Goal: Task Accomplishment & Management: Use online tool/utility

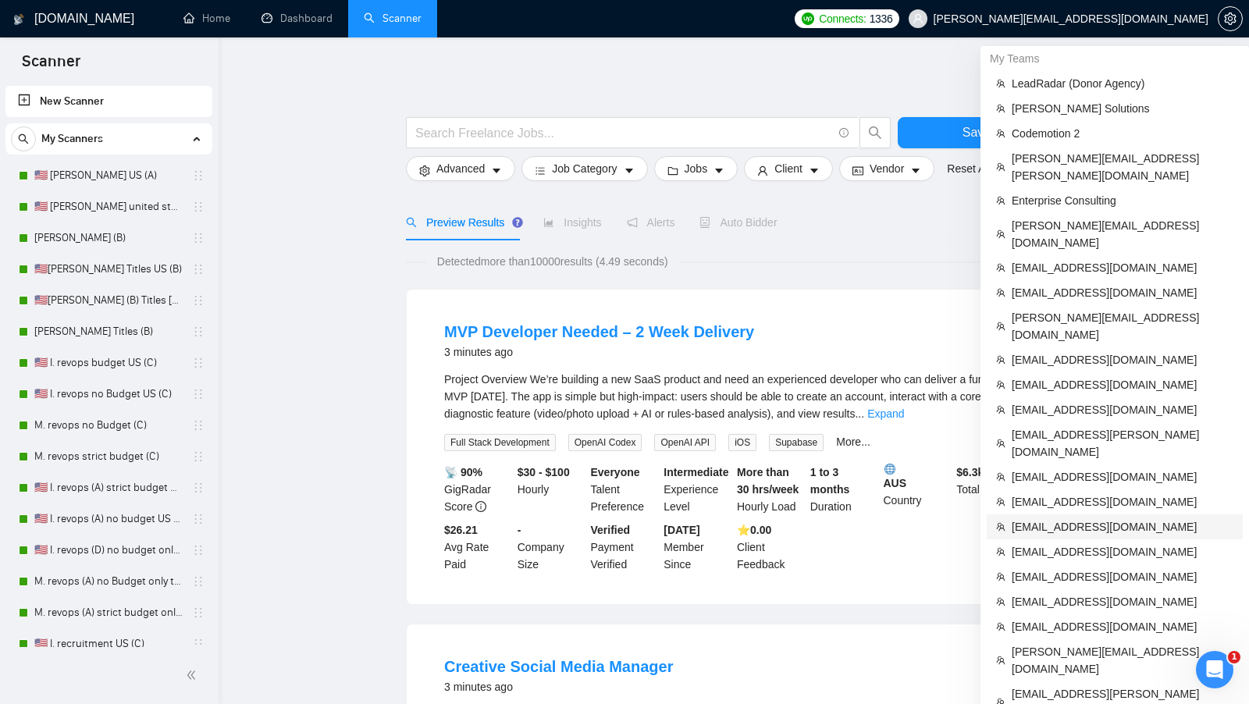
click at [1081, 515] on li "[EMAIL_ADDRESS][DOMAIN_NAME]" at bounding box center [1115, 527] width 256 height 25
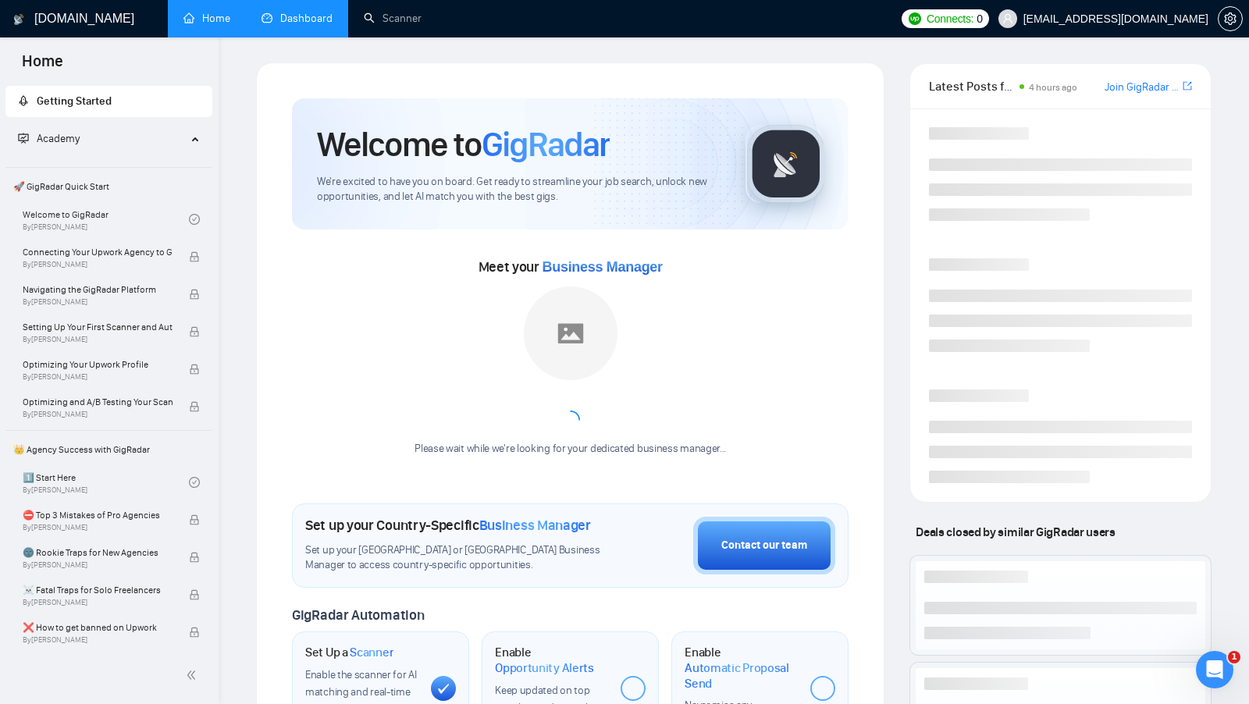
click at [306, 17] on link "Dashboard" at bounding box center [297, 18] width 71 height 13
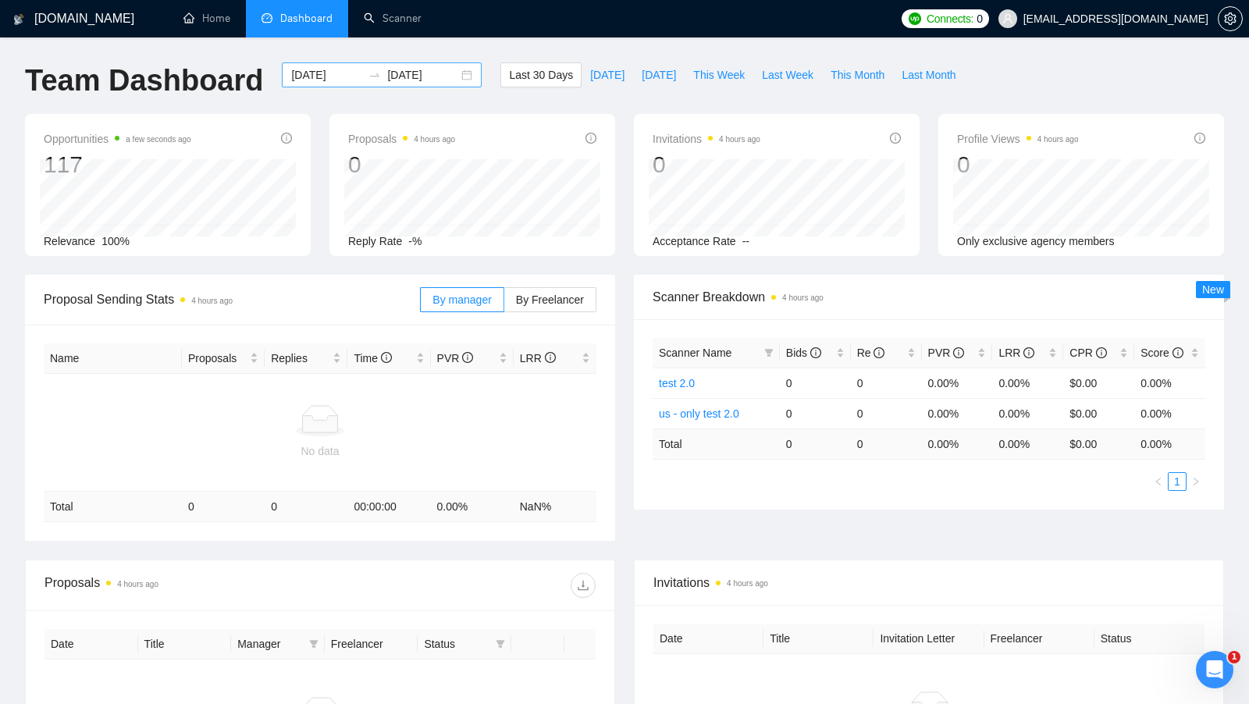
click at [451, 73] on div "[DATE] [DATE]" at bounding box center [382, 74] width 200 height 25
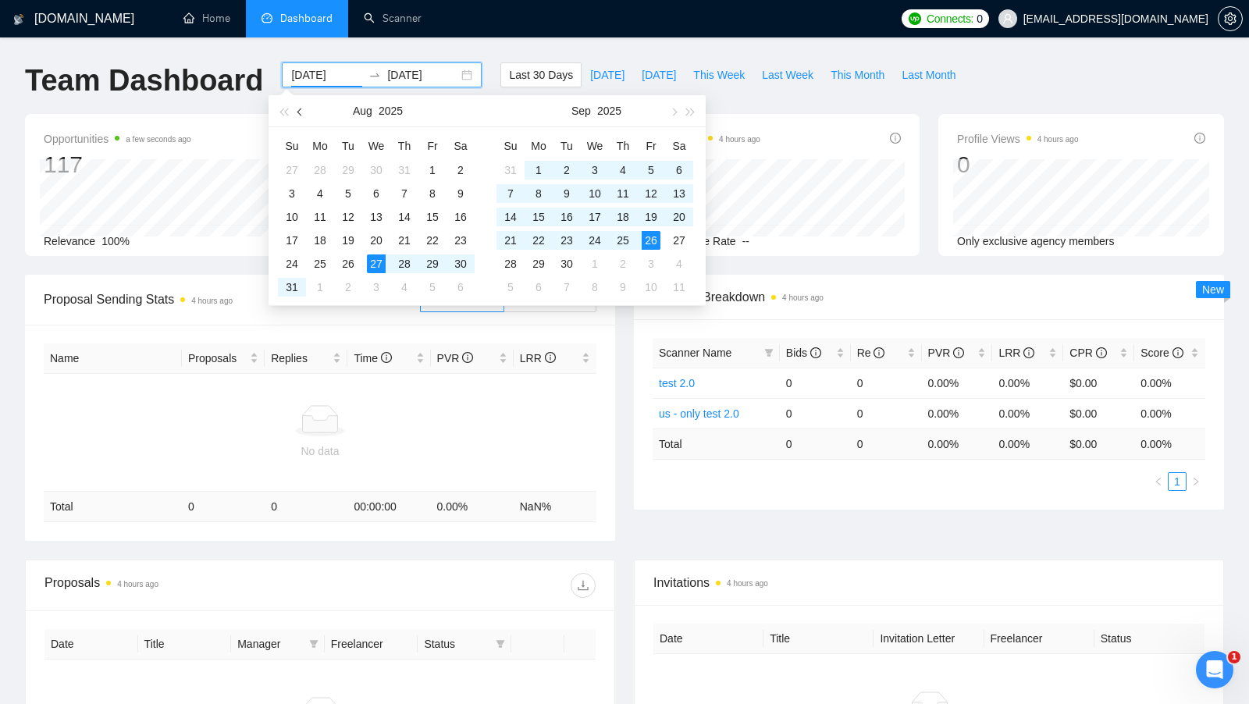
click at [303, 105] on button "button" at bounding box center [300, 110] width 17 height 31
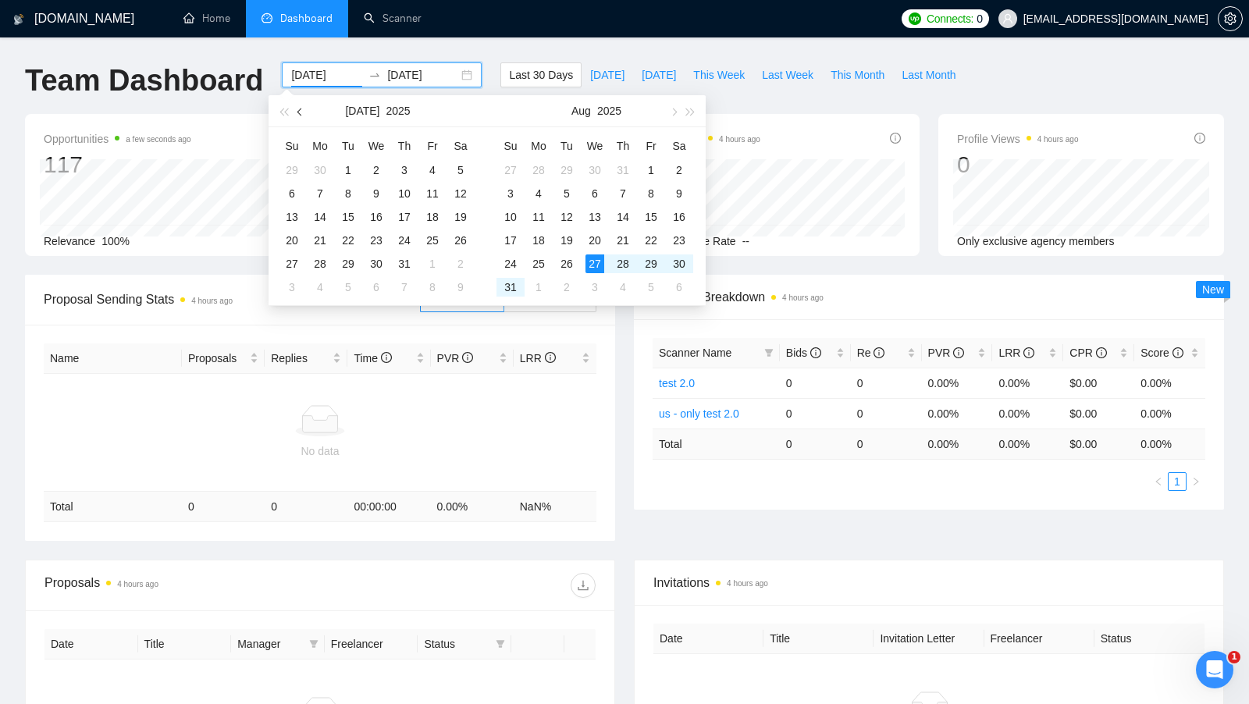
click at [303, 105] on button "button" at bounding box center [300, 110] width 17 height 31
type input "[DATE]"
click at [291, 171] on div "1" at bounding box center [292, 170] width 19 height 19
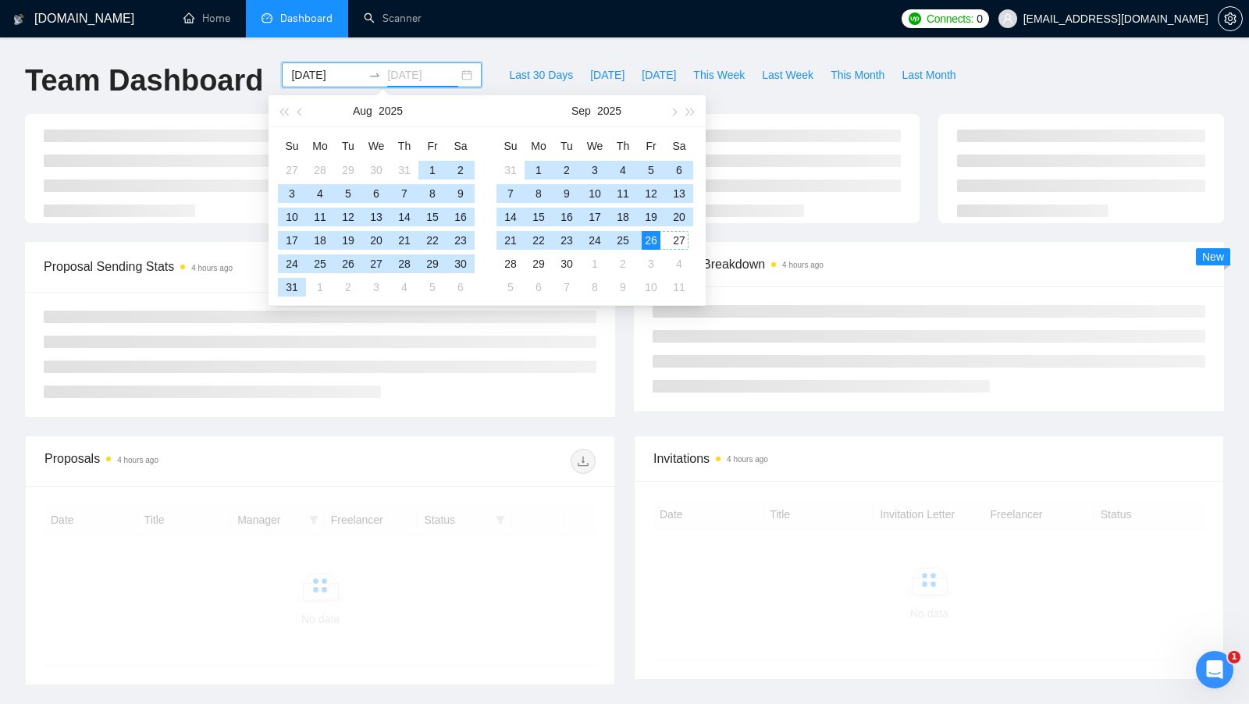
type input "[DATE]"
click at [657, 242] on div "26" at bounding box center [651, 240] width 19 height 19
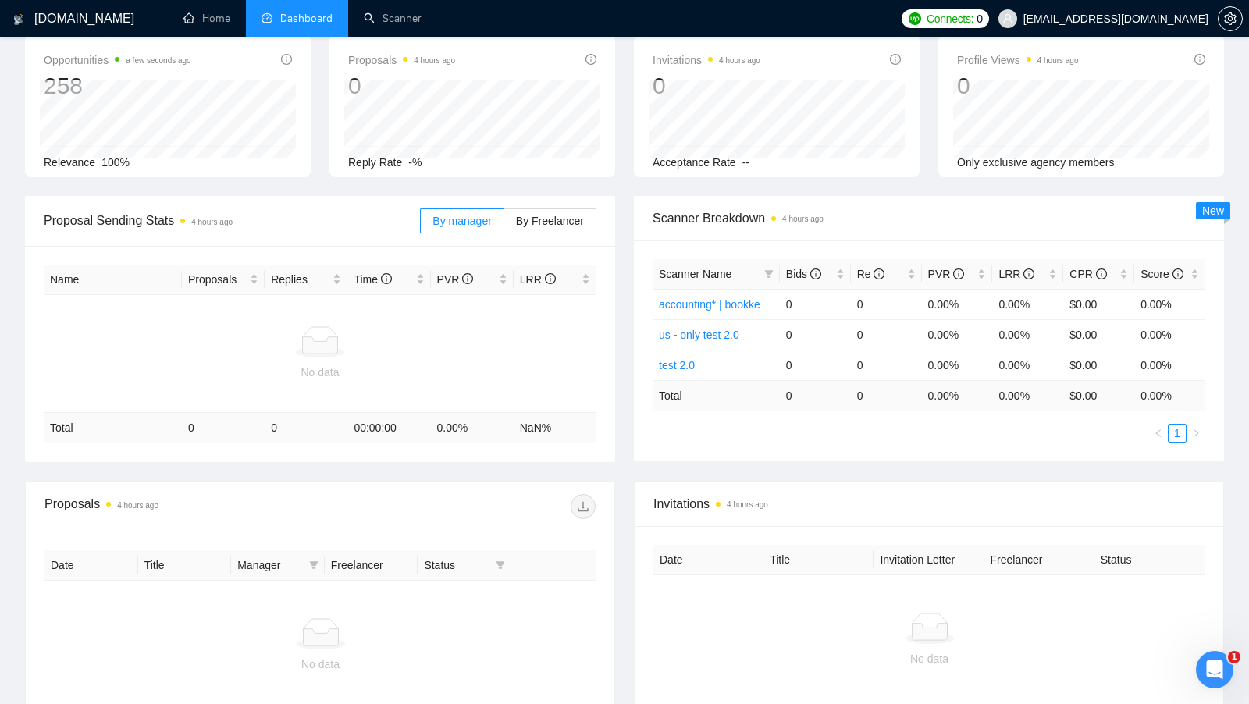
scroll to position [45, 0]
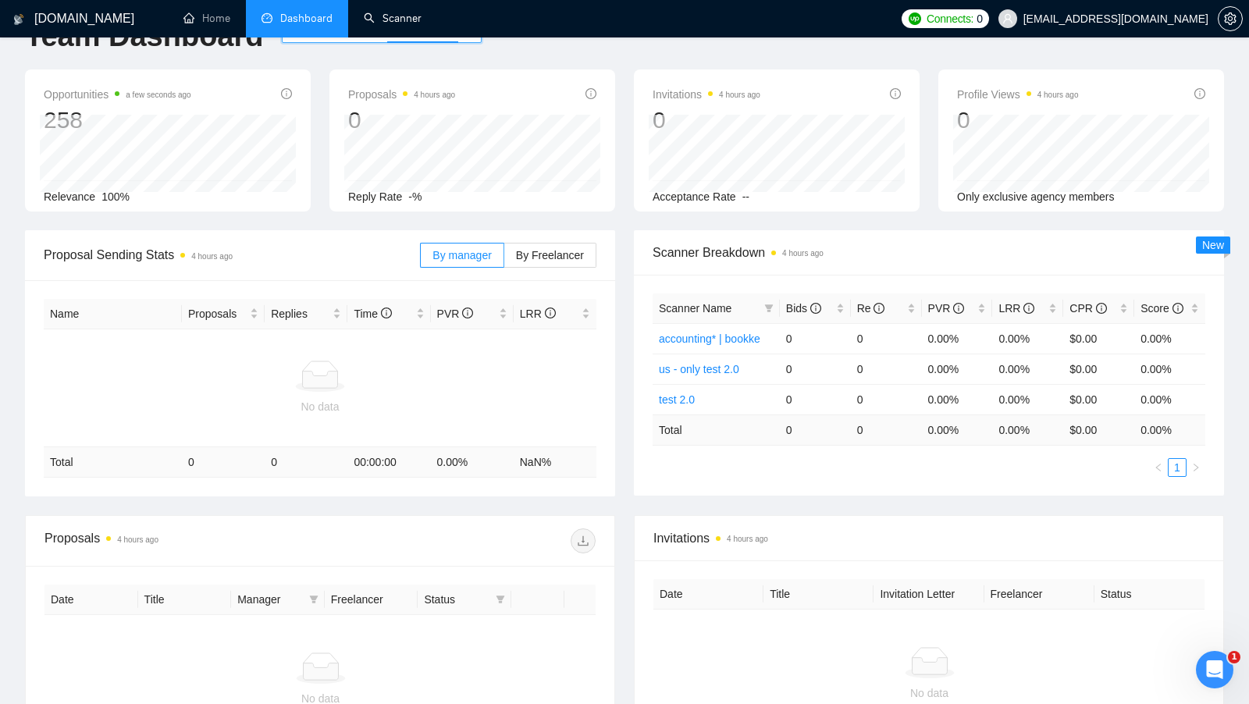
drag, startPoint x: 380, startPoint y: 23, endPoint x: 348, endPoint y: 55, distance: 44.7
click at [380, 23] on link "Scanner" at bounding box center [393, 18] width 58 height 13
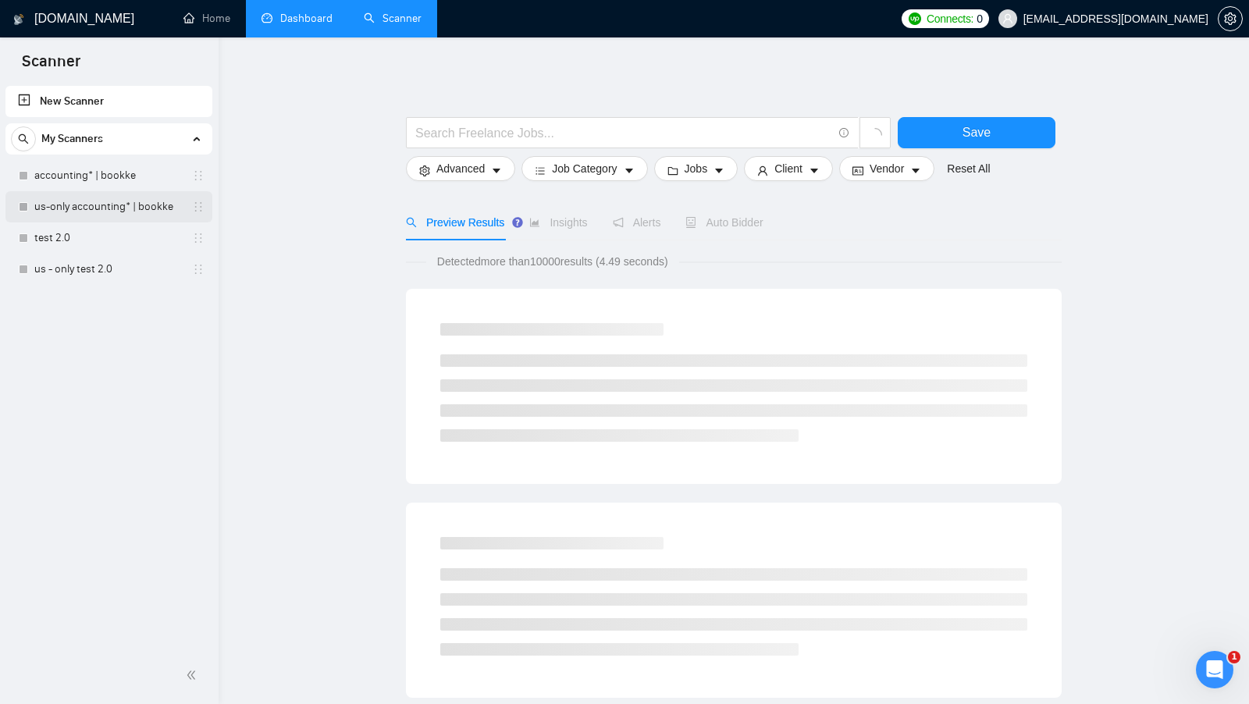
click at [124, 202] on link "us-only accounting* | bookke" at bounding box center [108, 206] width 148 height 31
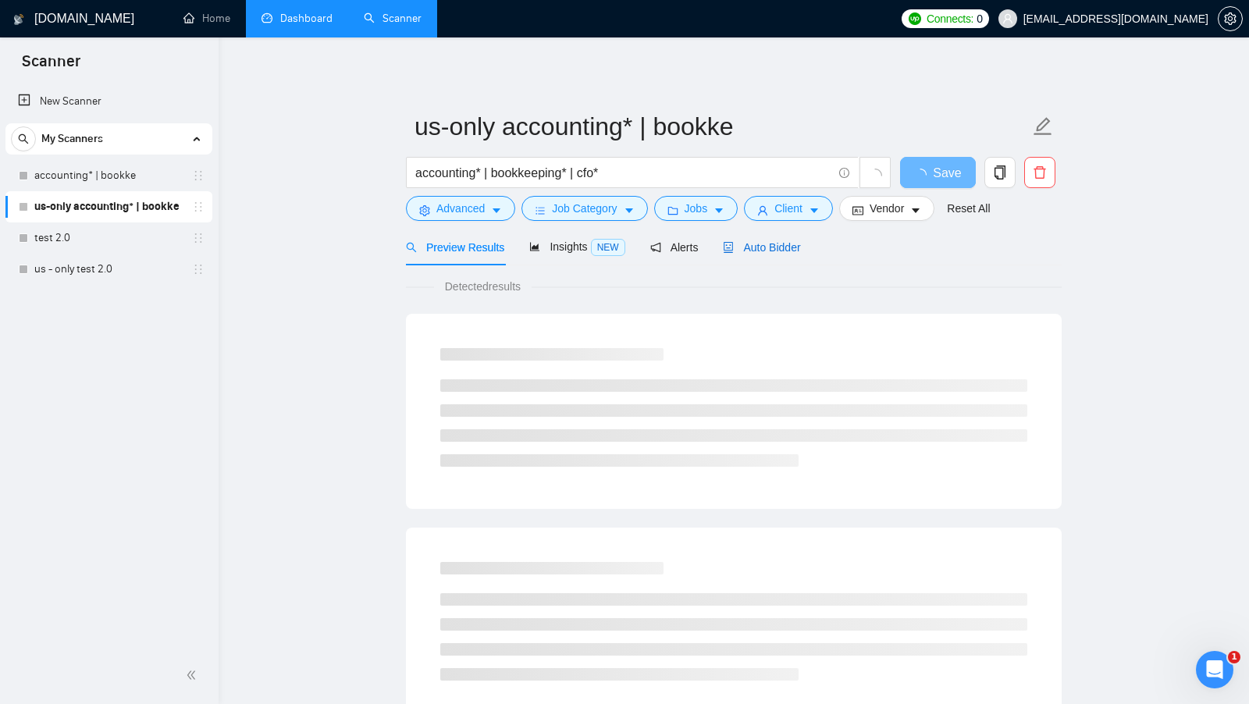
click at [800, 244] on span "Auto Bidder" at bounding box center [761, 247] width 77 height 12
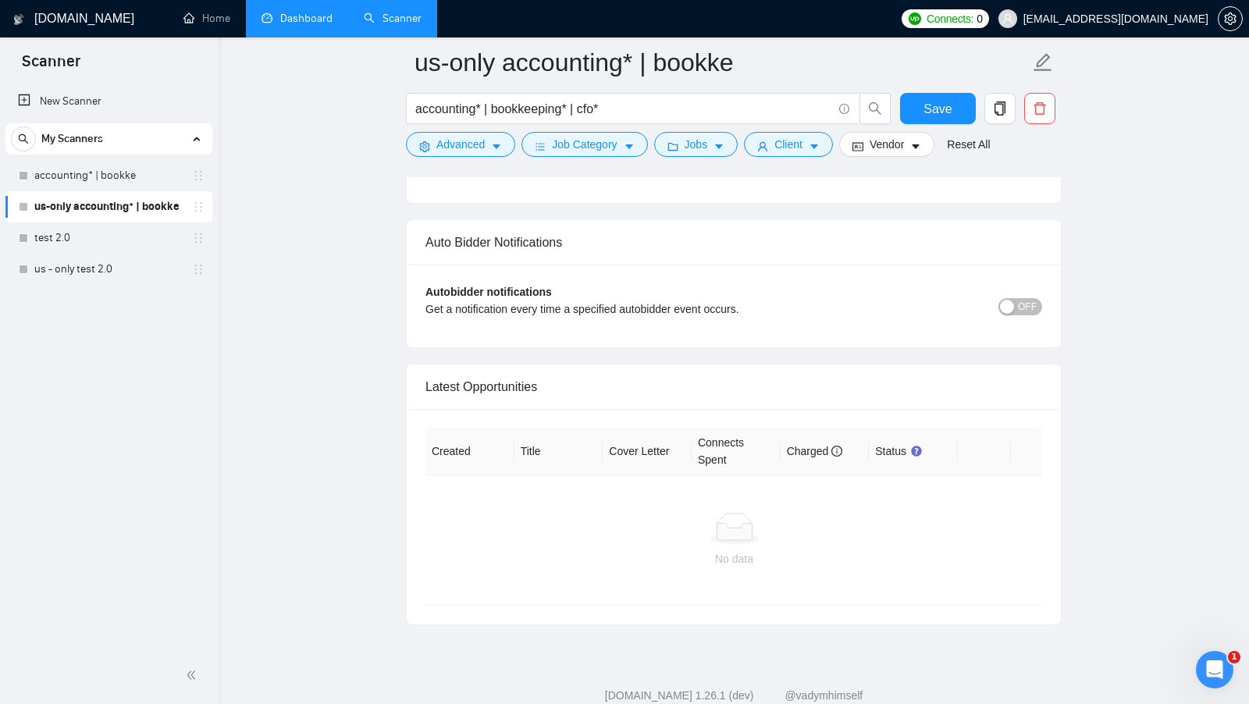
scroll to position [3612, 0]
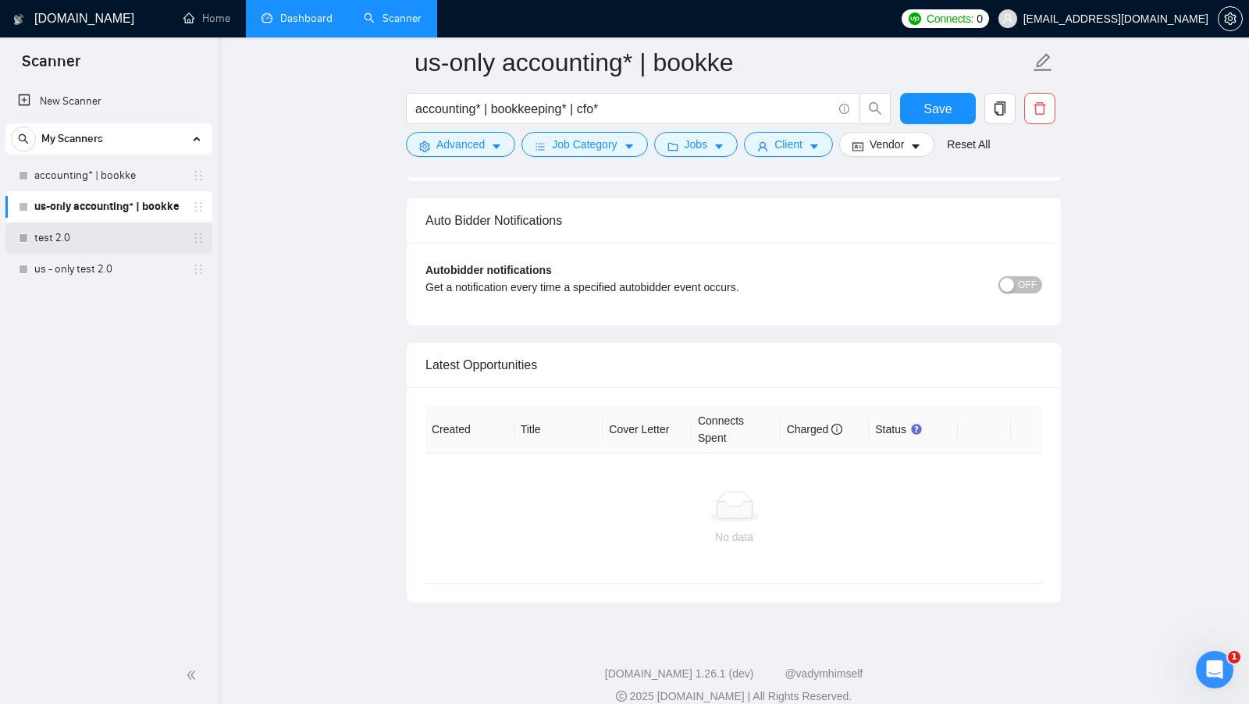
click at [95, 241] on link "test 2.0" at bounding box center [108, 238] width 148 height 31
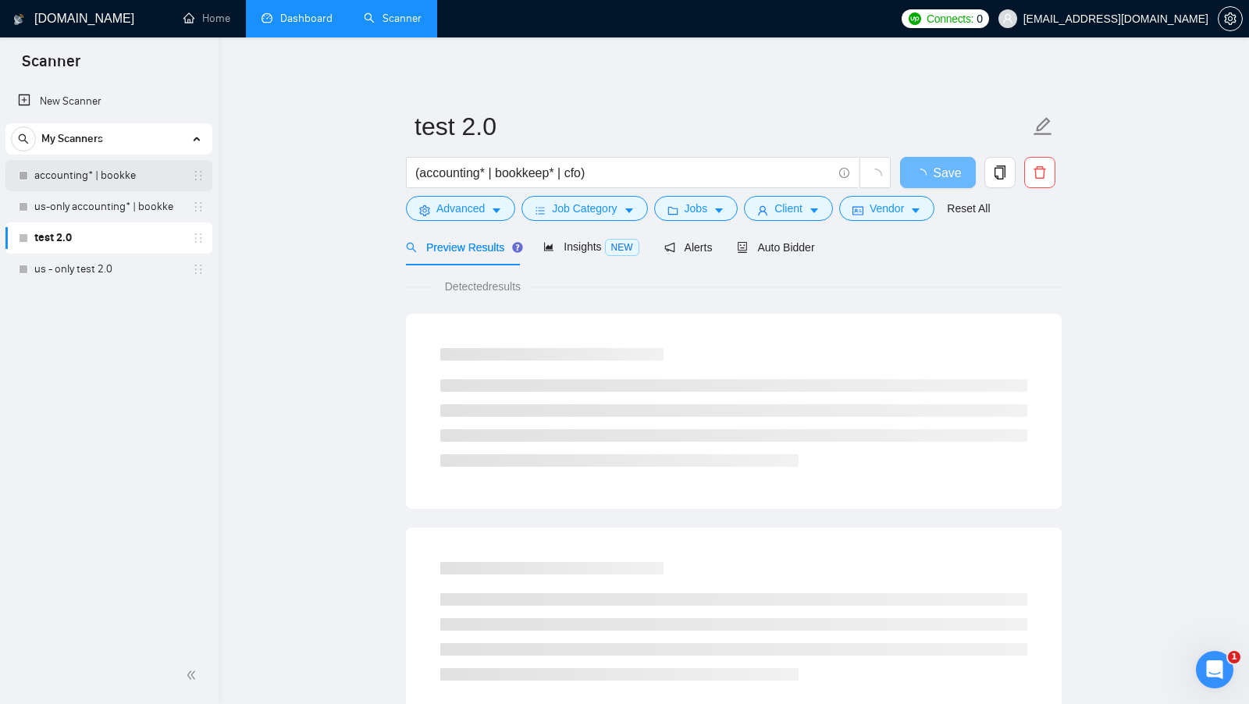
click at [124, 177] on link "accounting* | bookke" at bounding box center [108, 175] width 148 height 31
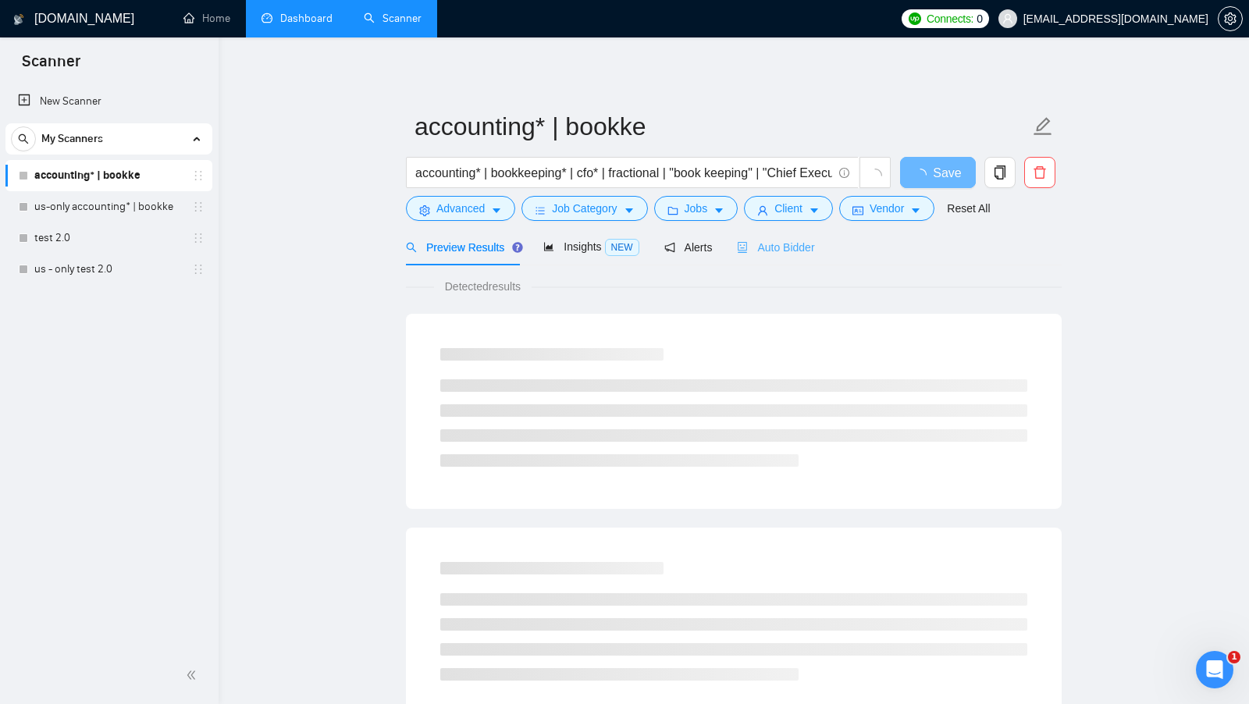
click at [803, 260] on div "Auto Bidder" at bounding box center [775, 247] width 77 height 37
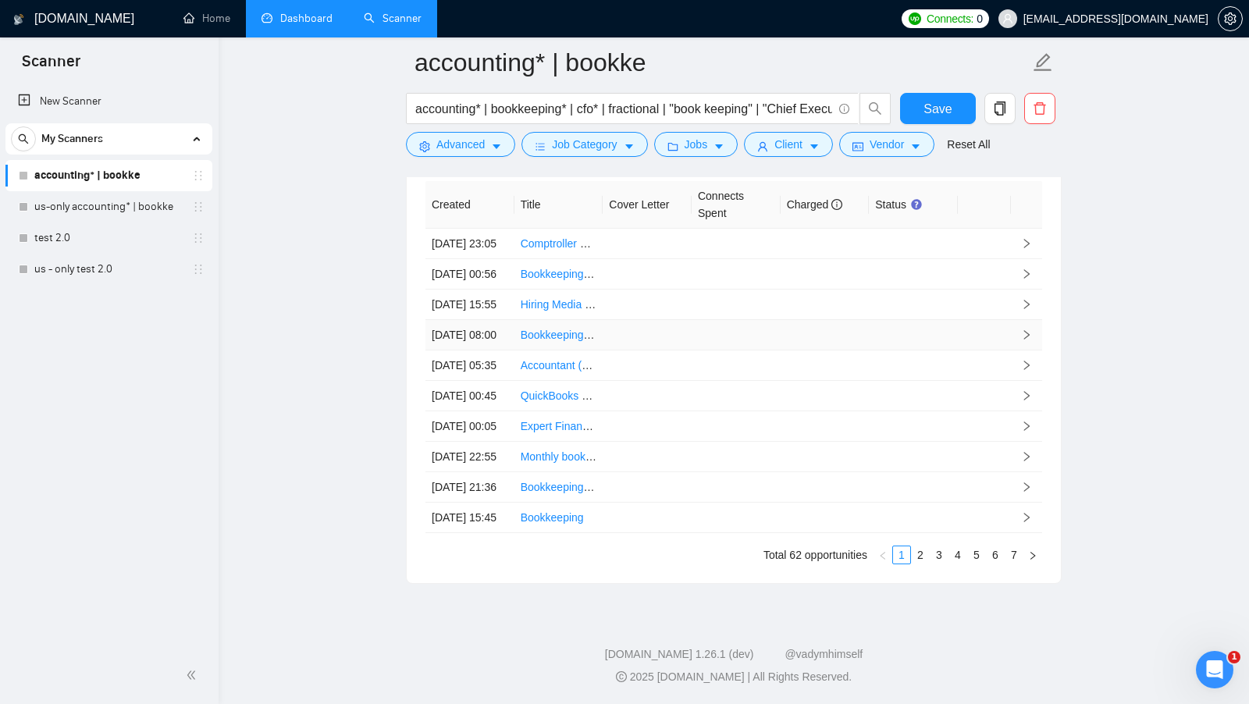
scroll to position [3986, 0]
click at [1022, 555] on link "7" at bounding box center [1014, 555] width 17 height 17
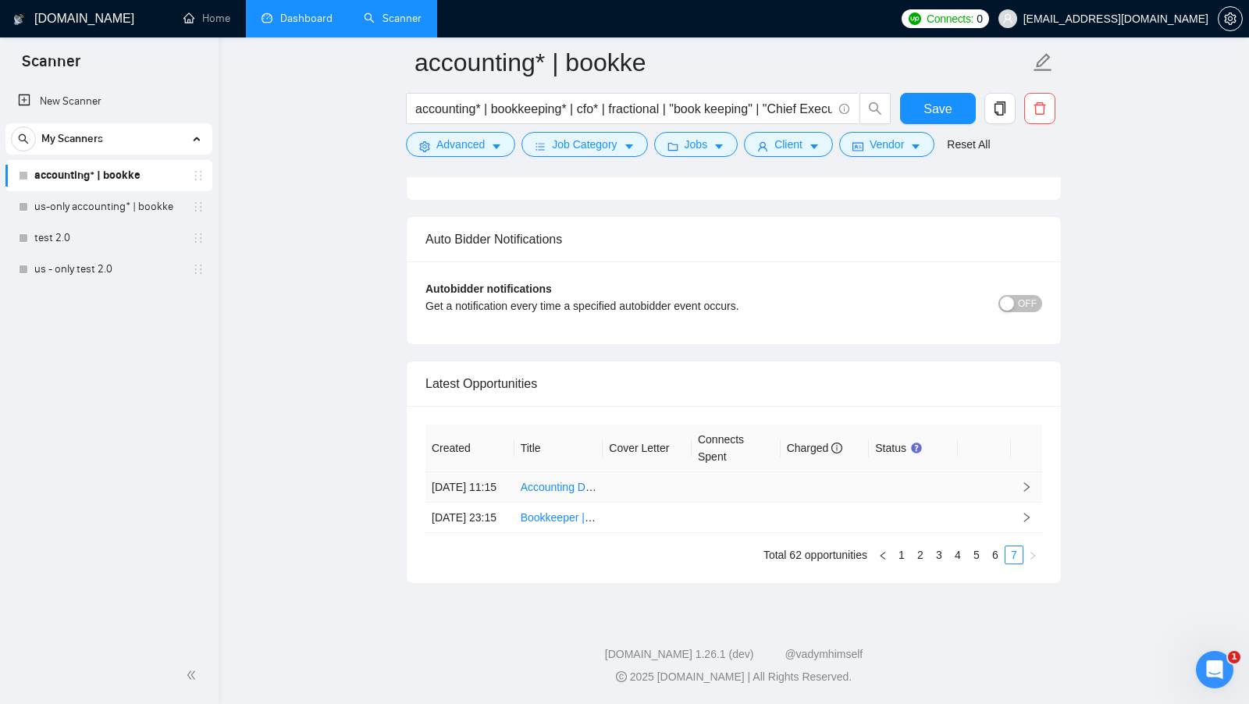
scroll to position [3608, 0]
click at [560, 481] on link "Accounting Data Entry into Accounts Package" at bounding box center [632, 487] width 223 height 12
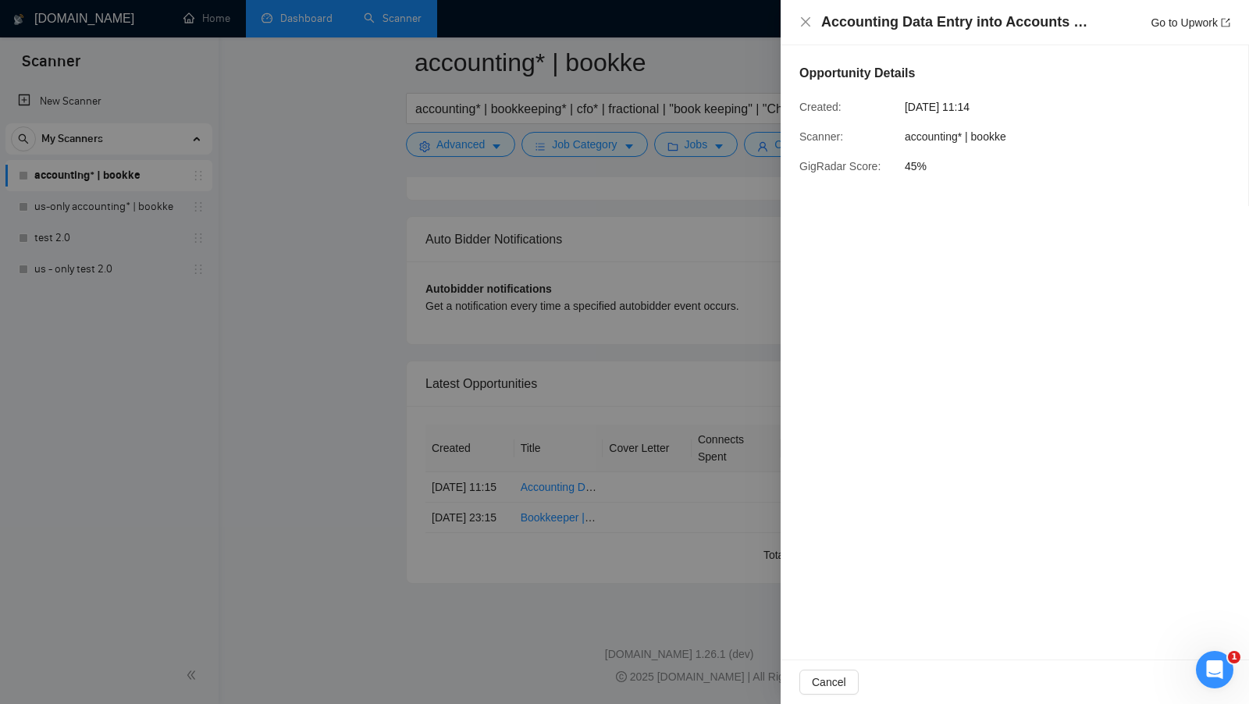
click at [647, 252] on div at bounding box center [624, 352] width 1249 height 704
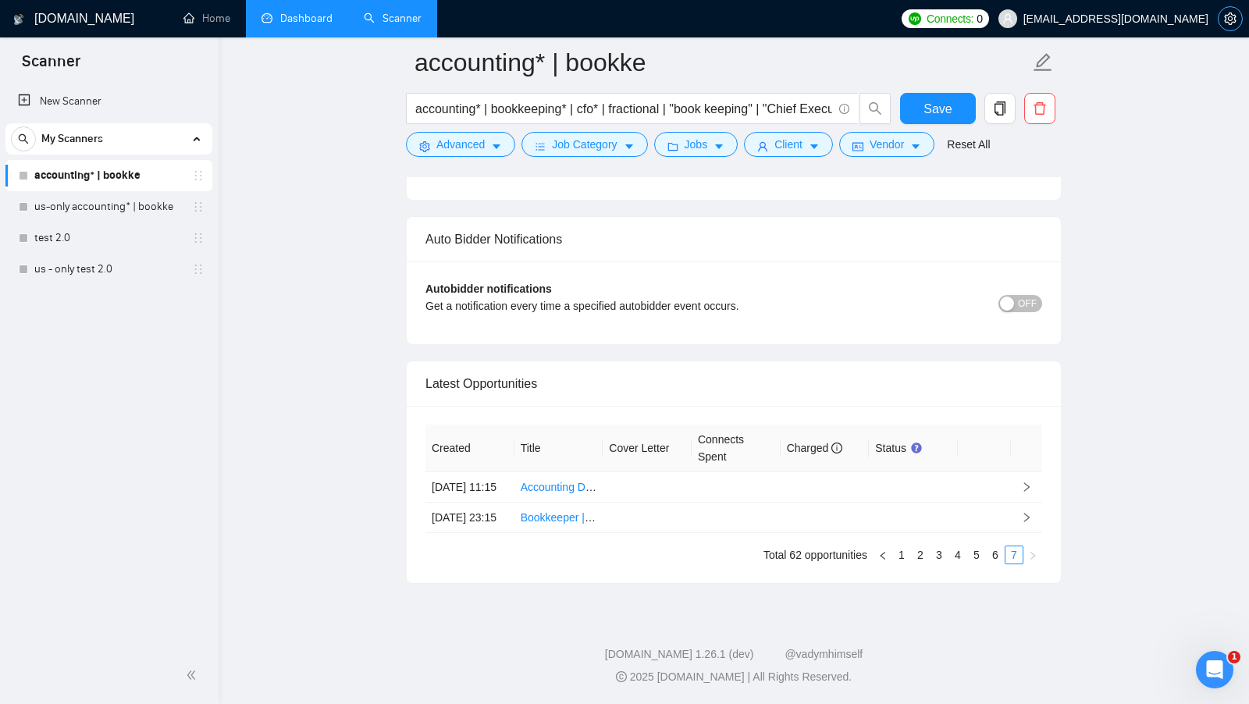
click at [1234, 30] on button "button" at bounding box center [1230, 18] width 25 height 25
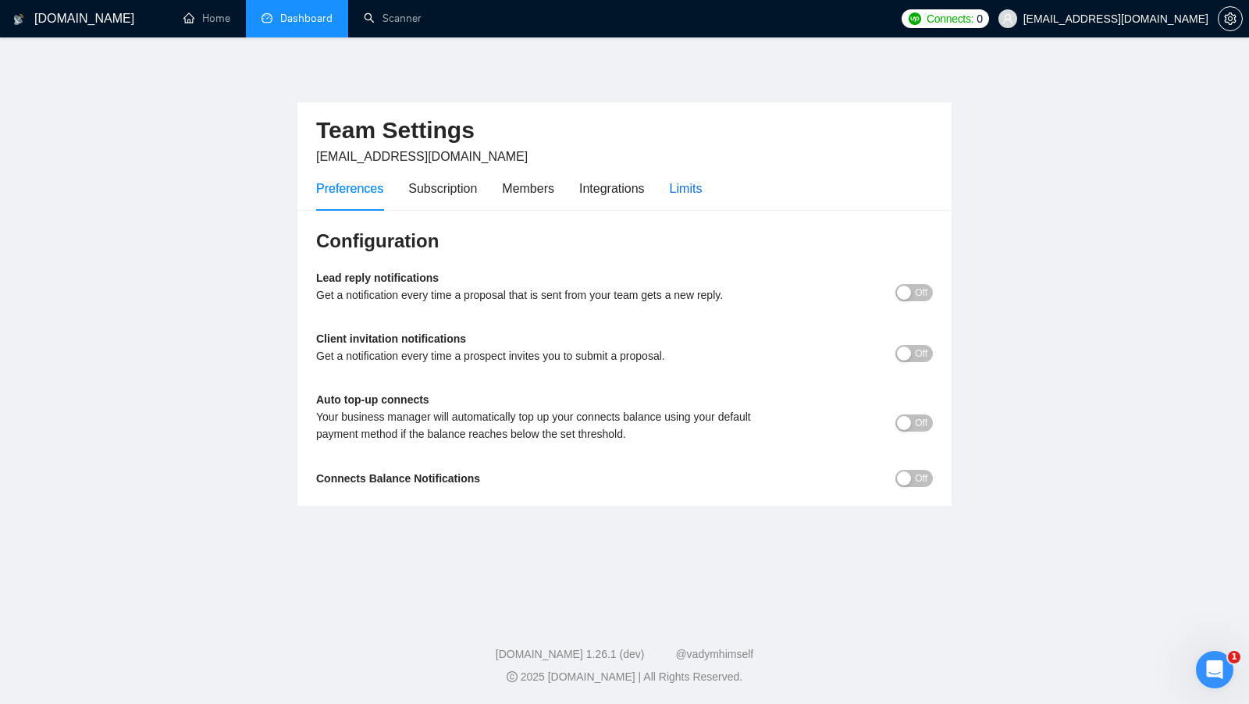
click at [691, 190] on div "Limits" at bounding box center [686, 189] width 33 height 20
